Goal: Information Seeking & Learning: Learn about a topic

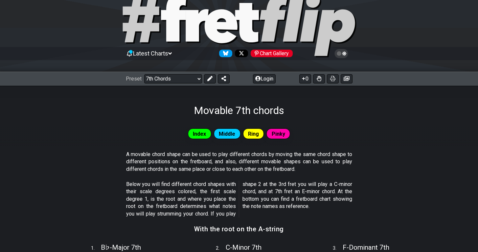
scroll to position [34, 0]
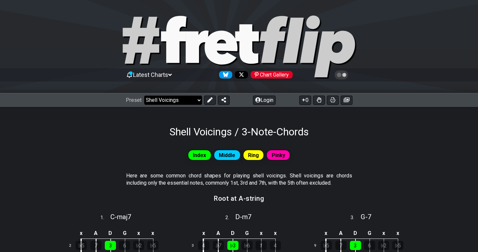
select select "/movable-7th-chords"
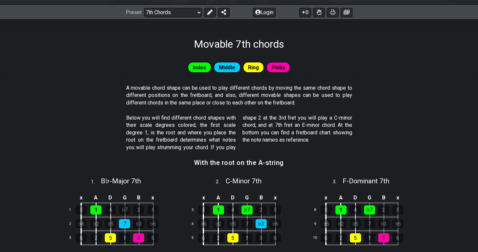
scroll to position [224, 0]
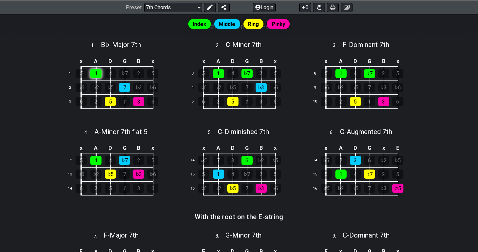
click at [96, 69] on div "1" at bounding box center [95, 73] width 11 height 9
drag, startPoint x: 99, startPoint y: 70, endPoint x: 97, endPoint y: 79, distance: 9.2
click at [97, 80] on tbody "x A D G B x 1 5 1 4 ♭7 2 5 2 ♭6 ♭2 ♭5 7 ♭3 ♭6 3 6 2 5 1 3 6" at bounding box center [116, 82] width 102 height 53
click at [95, 72] on div "1" at bounding box center [95, 73] width 11 height 9
click at [182, 70] on div "x A D G B x 3 5 1 4 ♭7 2 5 4 ♭6 ♭2 ♭5 7 ♭3 ♭6 5 6 2 5 1 3 6" at bounding box center [239, 87] width 118 height 74
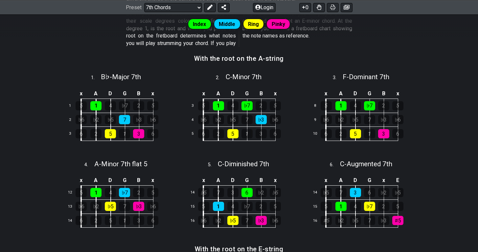
scroll to position [97, 0]
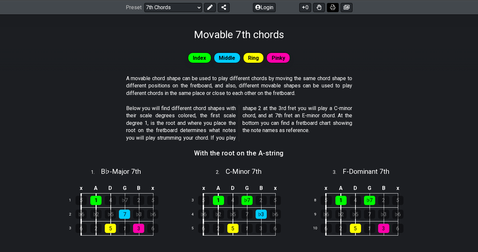
click at [333, 9] on icon at bounding box center [332, 7] width 5 height 5
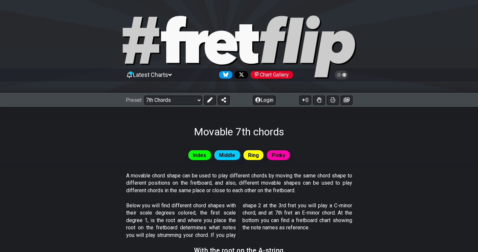
click at [172, 73] on icon at bounding box center [170, 75] width 4 height 6
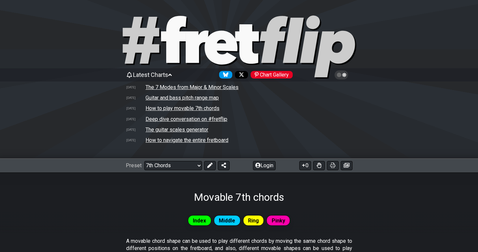
click at [170, 108] on td "How to play movable 7th chords" at bounding box center [182, 108] width 75 height 7
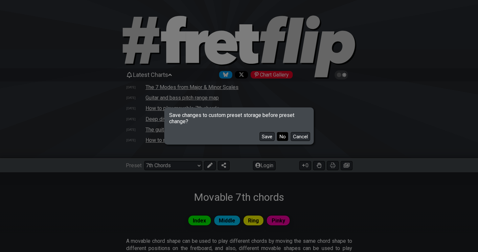
click at [281, 135] on button "No" at bounding box center [282, 136] width 11 height 9
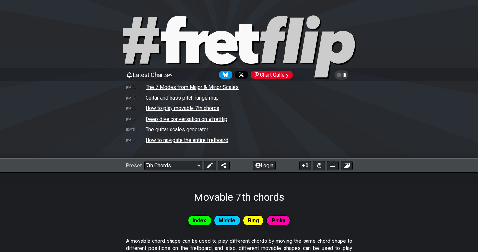
click at [191, 107] on td "How to play movable 7th chords" at bounding box center [182, 108] width 75 height 7
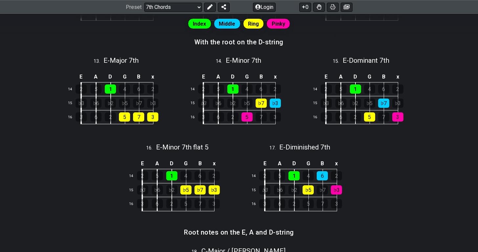
scroll to position [455, 0]
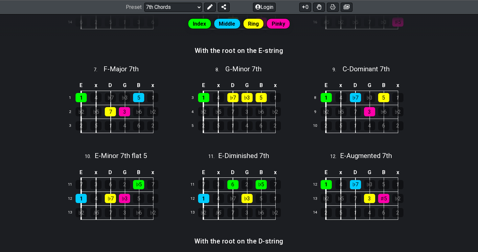
click at [132, 0] on div "Preset Welcome to #fretflip! Initial Preset Custom Preset Minor Pentatonic Majo…" at bounding box center [239, 7] width 478 height 14
